Goal: Use online tool/utility: Utilize a website feature to perform a specific function

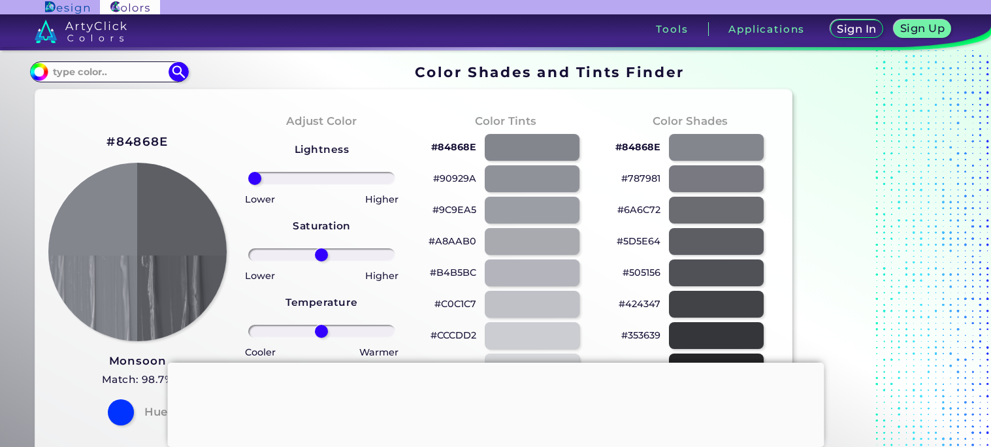
type input "-100"
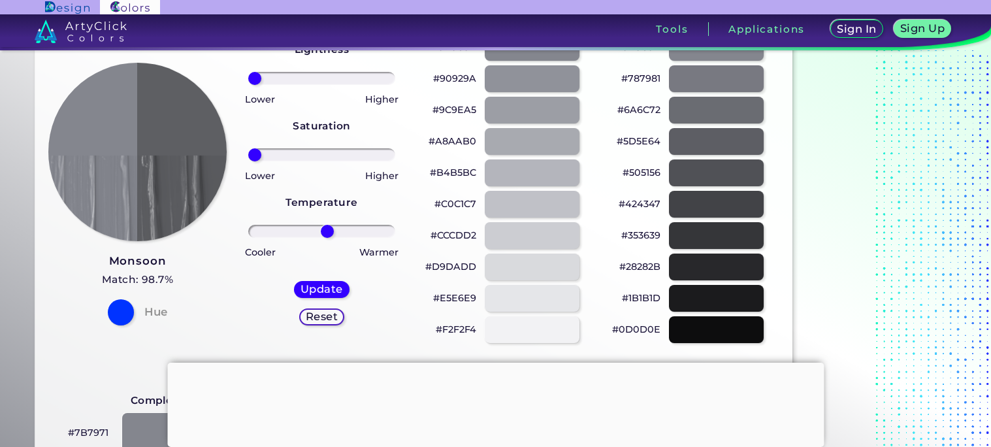
scroll to position [99, 0]
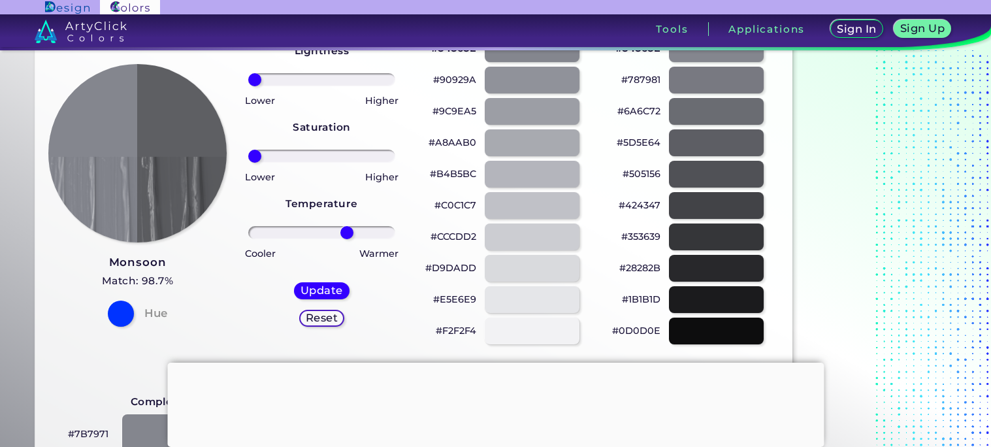
type input "38"
type input "-84"
click at [309, 290] on h5 "Update" at bounding box center [321, 290] width 42 height 10
type input "#5e5f63"
type input "0"
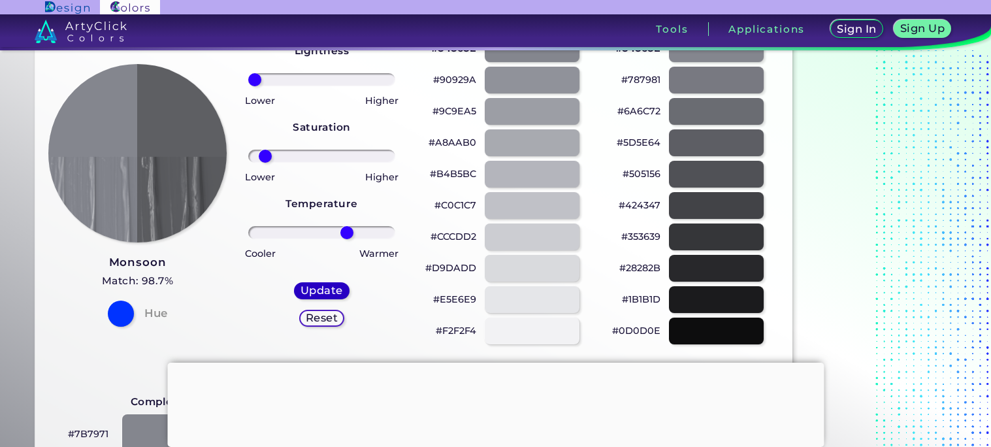
type input "0"
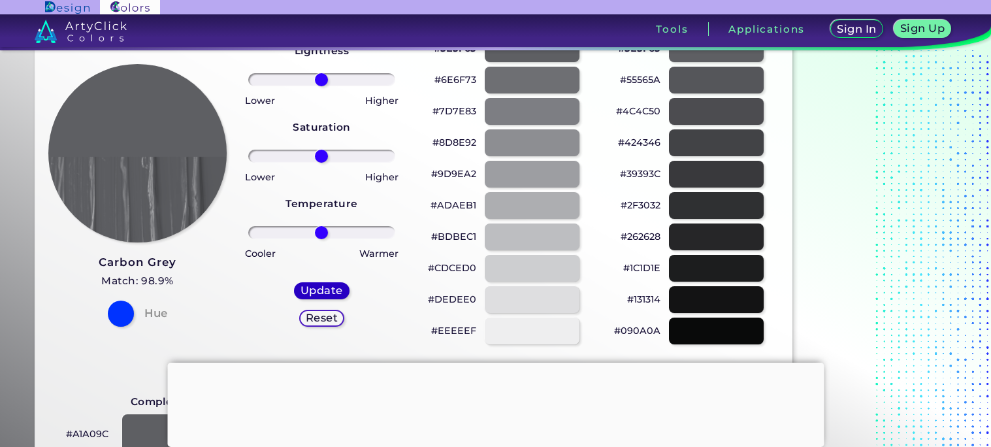
click at [311, 293] on h5 "Update" at bounding box center [322, 290] width 40 height 10
click at [307, 283] on div "Update" at bounding box center [322, 290] width 52 height 16
click at [310, 285] on h5 "Update" at bounding box center [322, 290] width 40 height 10
click at [309, 284] on div "Update" at bounding box center [321, 290] width 57 height 18
click at [306, 285] on h5 "Update" at bounding box center [322, 290] width 40 height 10
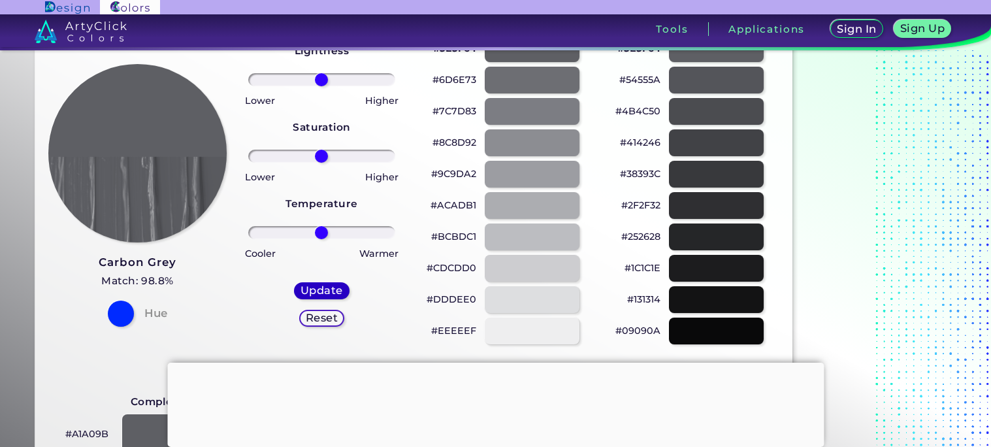
click at [313, 288] on h5 "Update" at bounding box center [321, 290] width 41 height 10
type input "#5e5f64"
click at [311, 320] on h5 "Reset" at bounding box center [322, 317] width 32 height 10
